Goal: Task Accomplishment & Management: Manage account settings

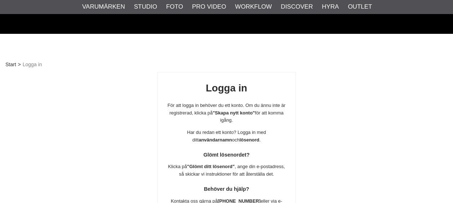
scroll to position [132, 0]
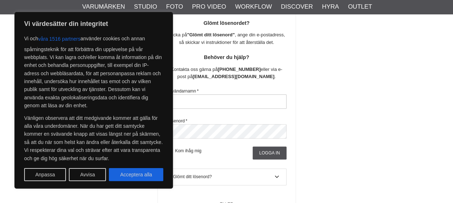
scroll to position [132, 0]
type input "AndersLindewall"
click at [117, 173] on button "Acceptera alla" at bounding box center [136, 174] width 54 height 13
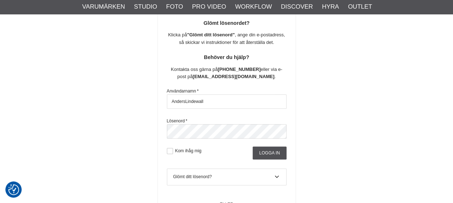
checkbox input "true"
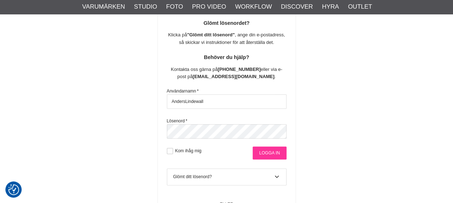
click at [264, 151] on input "Logga in" at bounding box center [270, 153] width 34 height 13
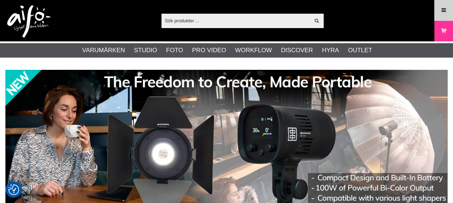
click at [444, 10] on icon at bounding box center [444, 10] width 6 height 8
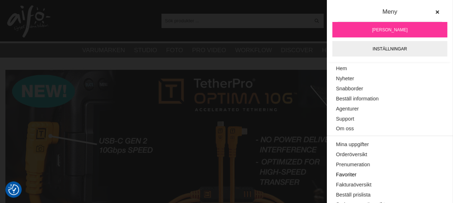
click at [350, 173] on link "Favoriter" at bounding box center [390, 175] width 108 height 10
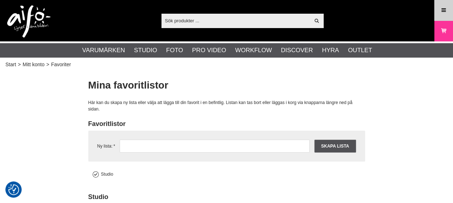
click at [446, 8] on icon at bounding box center [444, 10] width 6 height 8
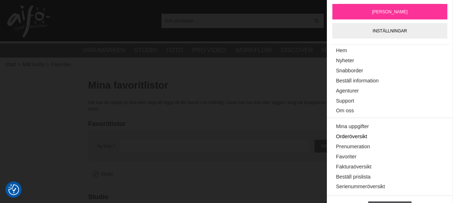
scroll to position [34, 0]
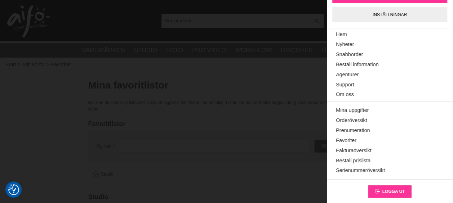
click at [389, 192] on span "Logga ut" at bounding box center [393, 191] width 23 height 5
